Goal: Find contact information: Find contact information

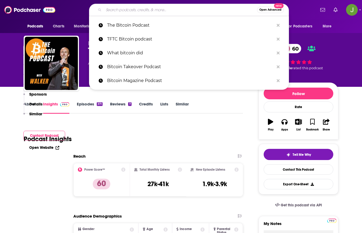
type input "Thinking Crypto"
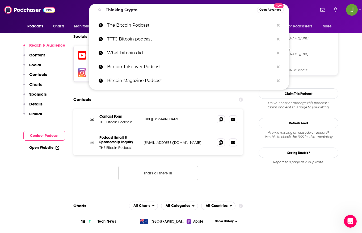
scroll to position [454, 0]
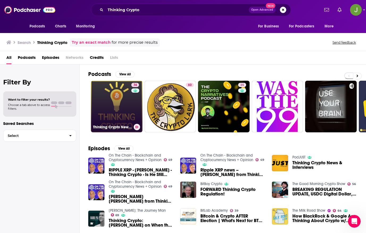
click at [124, 107] on link "74 Thinking Crypto News & Interviews" at bounding box center [117, 107] width 52 height 52
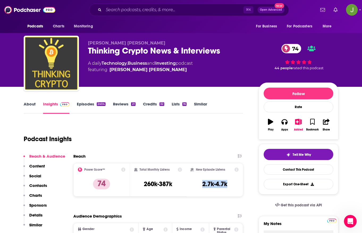
drag, startPoint x: 201, startPoint y: 184, endPoint x: 228, endPoint y: 185, distance: 26.4
click at [228, 185] on div "New Episode Listens 2.7k-4.7k" at bounding box center [215, 179] width 48 height 24
copy h3 "2.7k-4.7k"
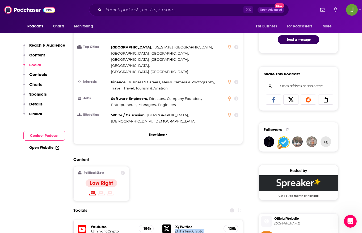
scroll to position [192, 0]
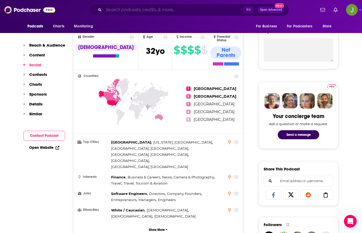
click at [174, 9] on input "Search podcasts, credits, & more..." at bounding box center [174, 10] width 140 height 9
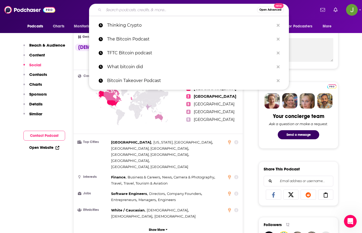
paste input "The Bitcoin Standard"
type input "The Bitcoin Standard"
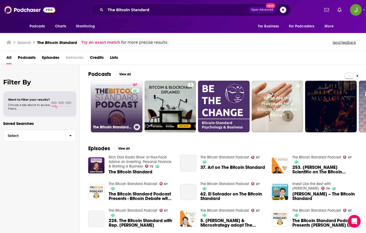
click at [115, 103] on link "67 The Bitcoin Standard Podcast" at bounding box center [117, 107] width 52 height 52
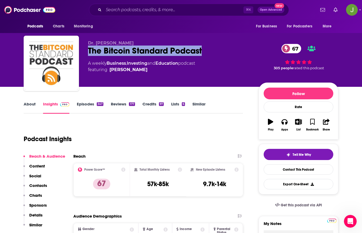
drag, startPoint x: 86, startPoint y: 50, endPoint x: 217, endPoint y: 51, distance: 131.3
click at [217, 51] on div "Dr. [PERSON_NAME] The Bitcoin Standard Podcast 67 A weekly Business , Investing…" at bounding box center [181, 64] width 315 height 57
copy h2 "The Bitcoin Standard Podcast"
click at [298, 171] on link "Contact This Podcast" at bounding box center [299, 169] width 70 height 10
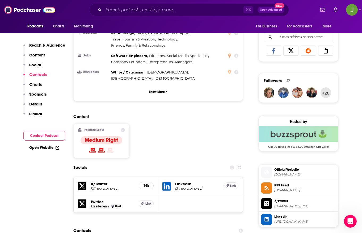
scroll to position [490, 0]
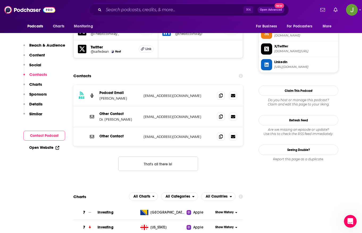
drag, startPoint x: 134, startPoint y: 69, endPoint x: 98, endPoint y: 69, distance: 35.6
click at [98, 85] on div "RSS Podcast Email [PERSON_NAME] [PERSON_NAME][EMAIL_ADDRESS][DOMAIN_NAME] [EMAI…" at bounding box center [158, 95] width 170 height 21
copy p "[PERSON_NAME]"
drag, startPoint x: 166, startPoint y: 64, endPoint x: 143, endPoint y: 66, distance: 22.6
click at [143, 85] on div "RSS Podcast Email [PERSON_NAME] [PERSON_NAME][EMAIL_ADDRESS][DOMAIN_NAME] [EMAI…" at bounding box center [158, 95] width 170 height 21
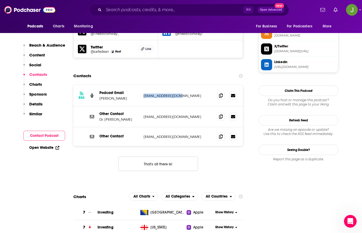
copy p "[EMAIL_ADDRESS][DOMAIN_NAME]"
click at [221, 114] on icon at bounding box center [221, 116] width 4 height 4
drag, startPoint x: 137, startPoint y: 90, endPoint x: 100, endPoint y: 90, distance: 37.2
click at [100, 117] on p "Dr. [PERSON_NAME]" at bounding box center [119, 119] width 40 height 5
copy p "Dr. [PERSON_NAME]"
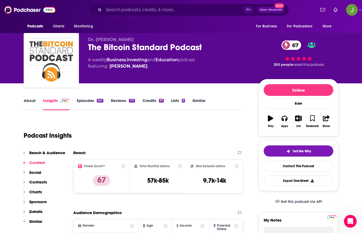
scroll to position [0, 0]
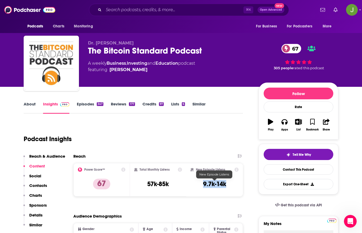
drag, startPoint x: 203, startPoint y: 182, endPoint x: 226, endPoint y: 184, distance: 23.7
click at [226, 184] on div "New Episode Listens 9.7k-14k" at bounding box center [215, 179] width 48 height 24
copy h3 "9.7k-14k"
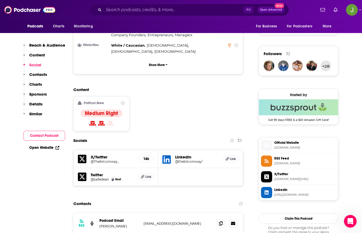
scroll to position [366, 0]
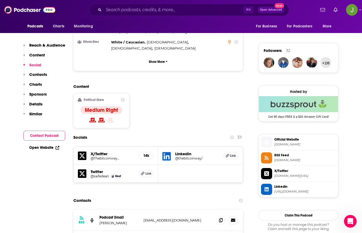
click at [99, 174] on h5 "@saifedean" at bounding box center [100, 176] width 18 height 4
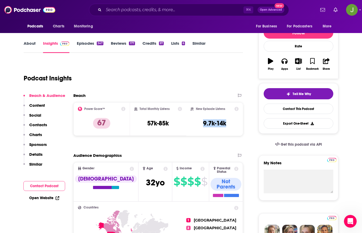
scroll to position [0, 0]
